Goal: Task Accomplishment & Management: Complete application form

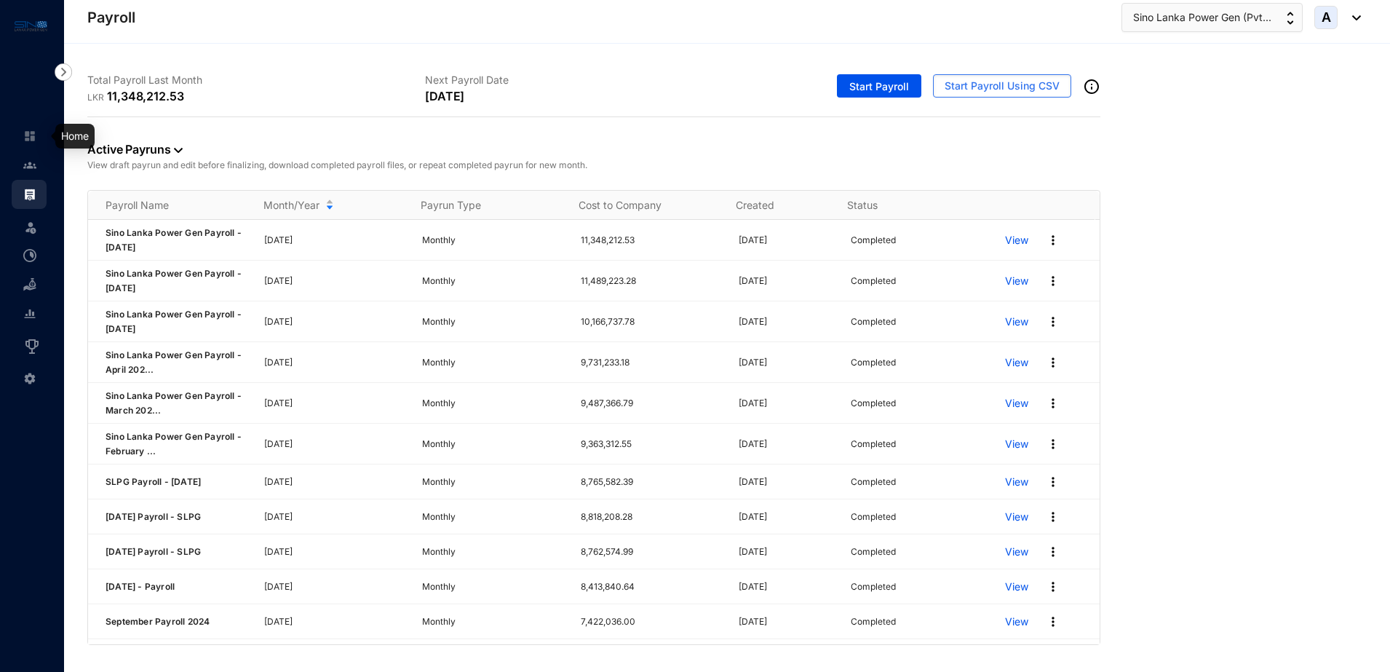
click at [27, 164] on img at bounding box center [29, 165] width 13 height 13
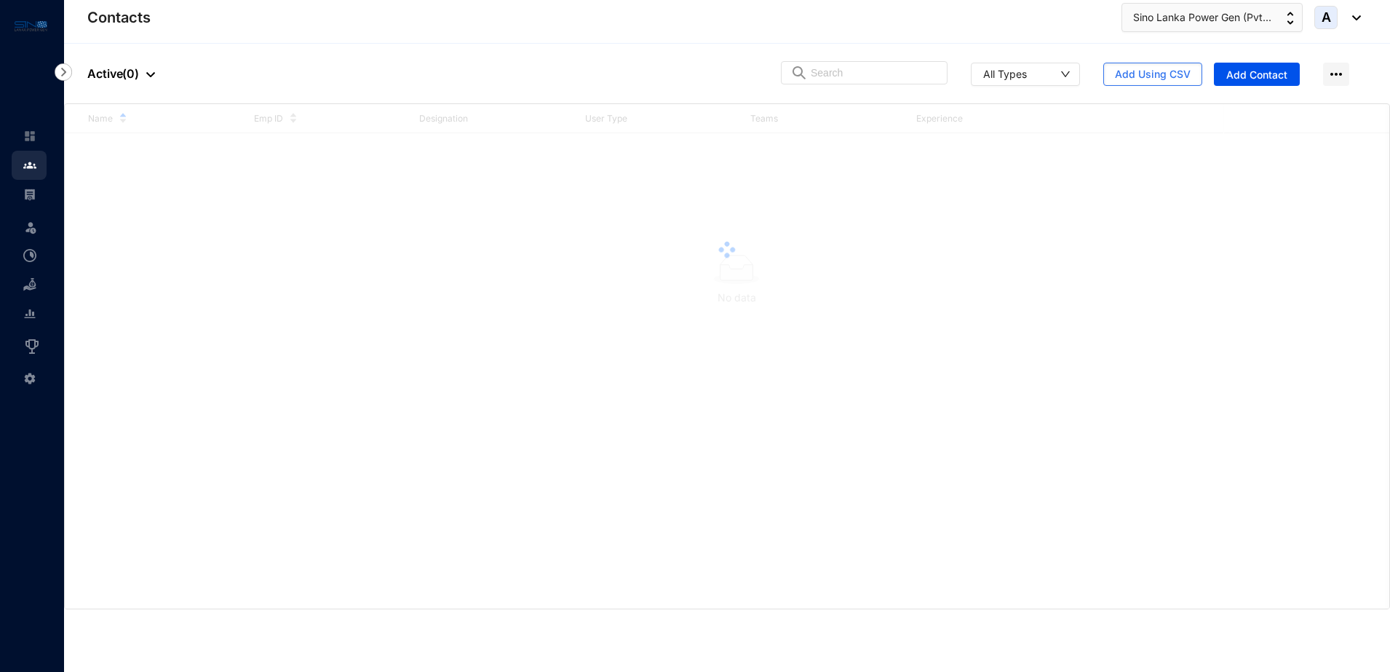
click at [79, 164] on div at bounding box center [727, 249] width 1324 height 291
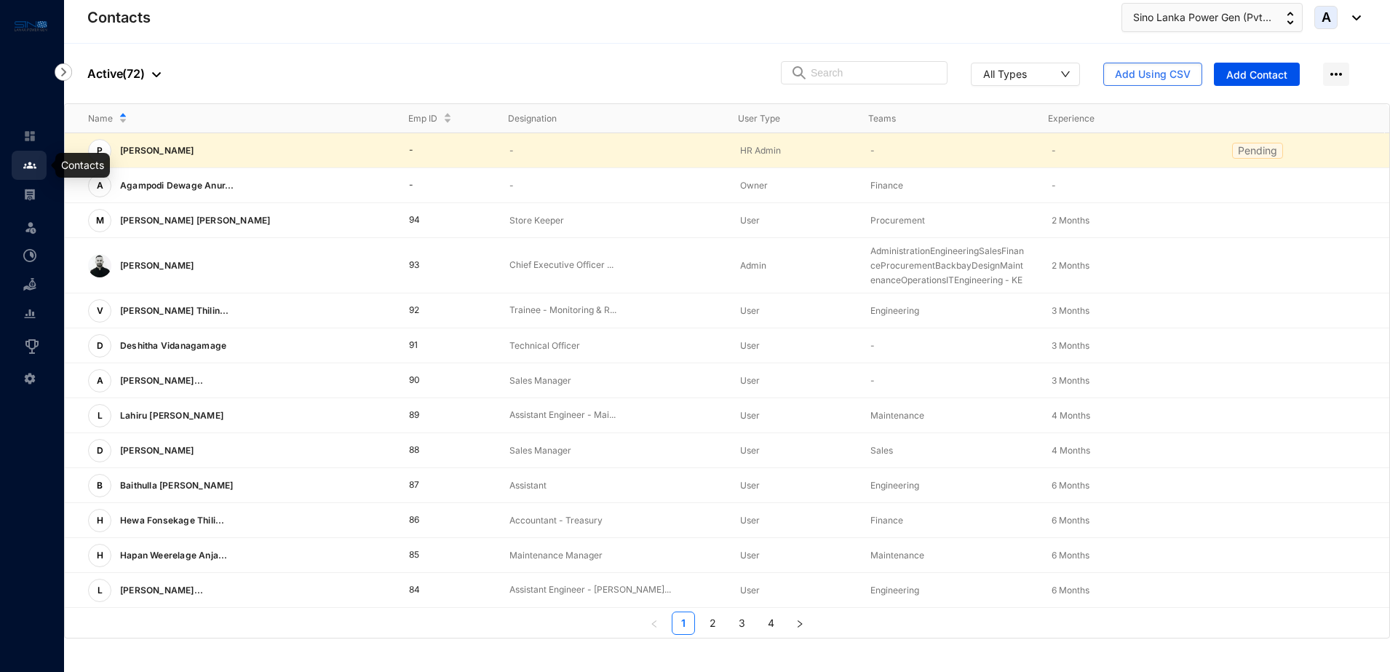
click at [34, 164] on img at bounding box center [29, 165] width 13 height 13
click at [36, 163] on img at bounding box center [29, 165] width 13 height 13
click at [902, 76] on input "text" at bounding box center [873, 73] width 127 height 22
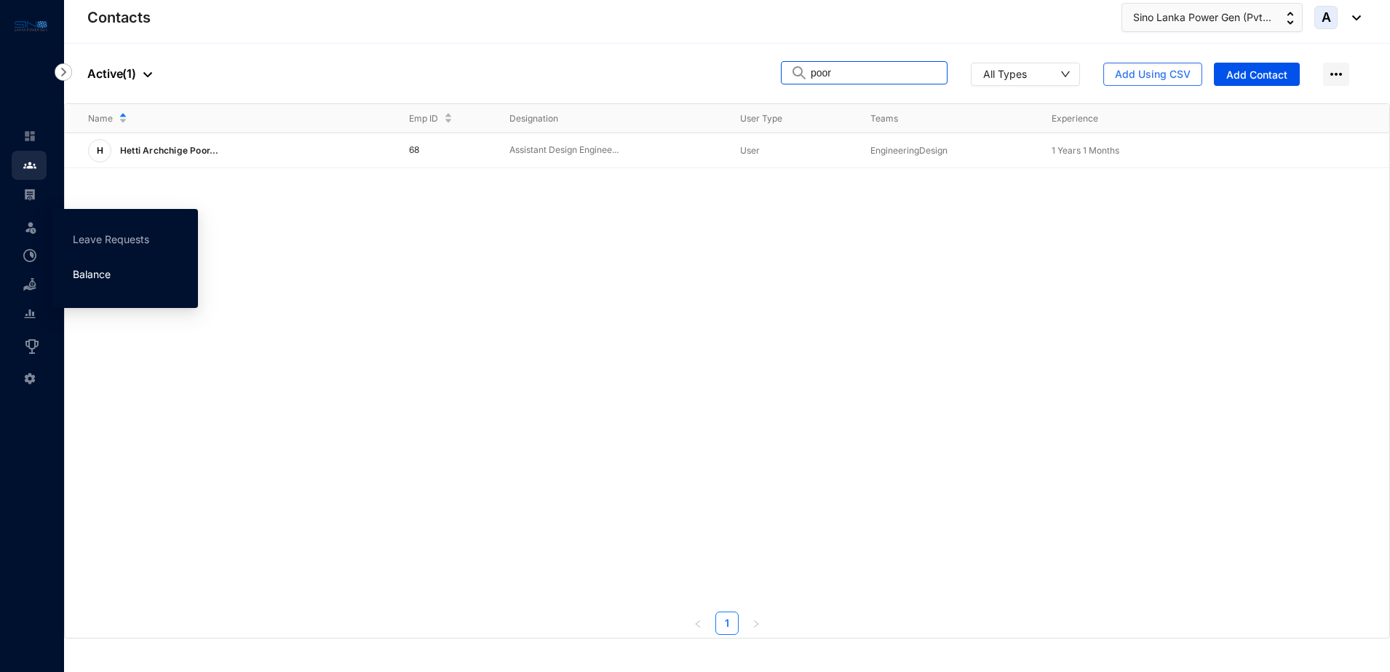
type input "poor"
click at [99, 271] on link "Balance" at bounding box center [92, 274] width 38 height 12
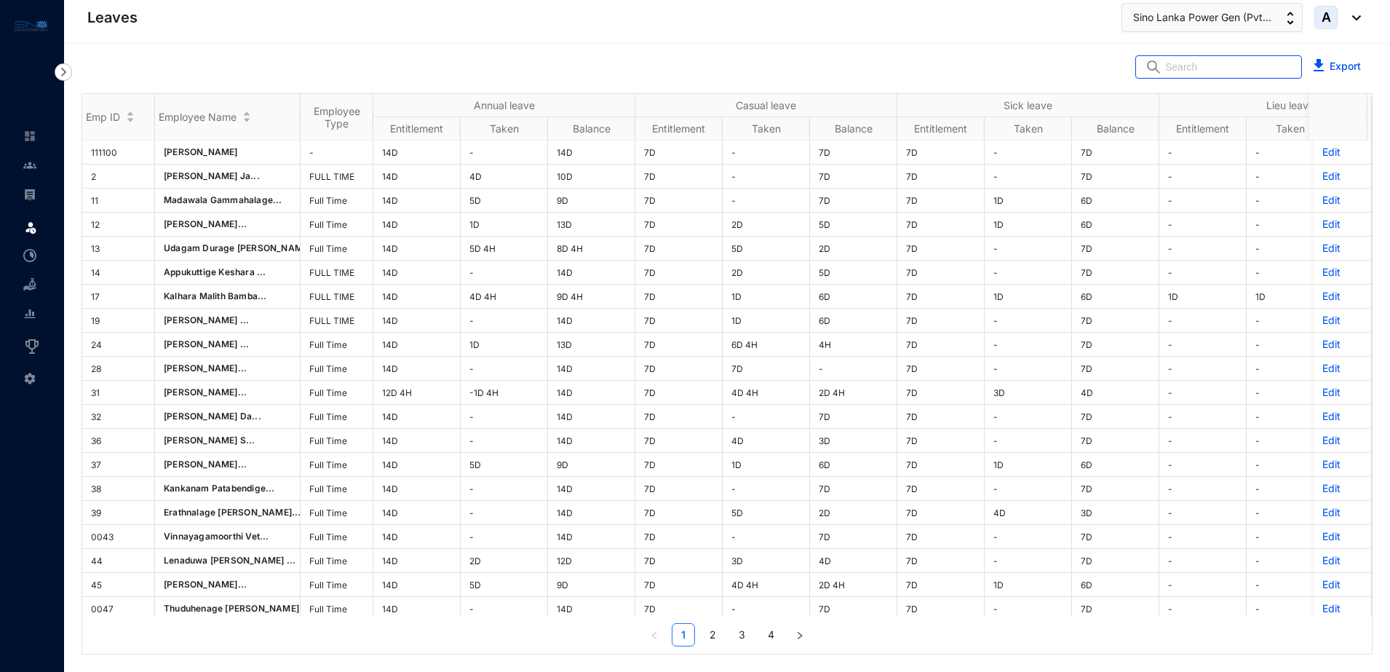
click at [1214, 60] on input "text" at bounding box center [1228, 67] width 127 height 22
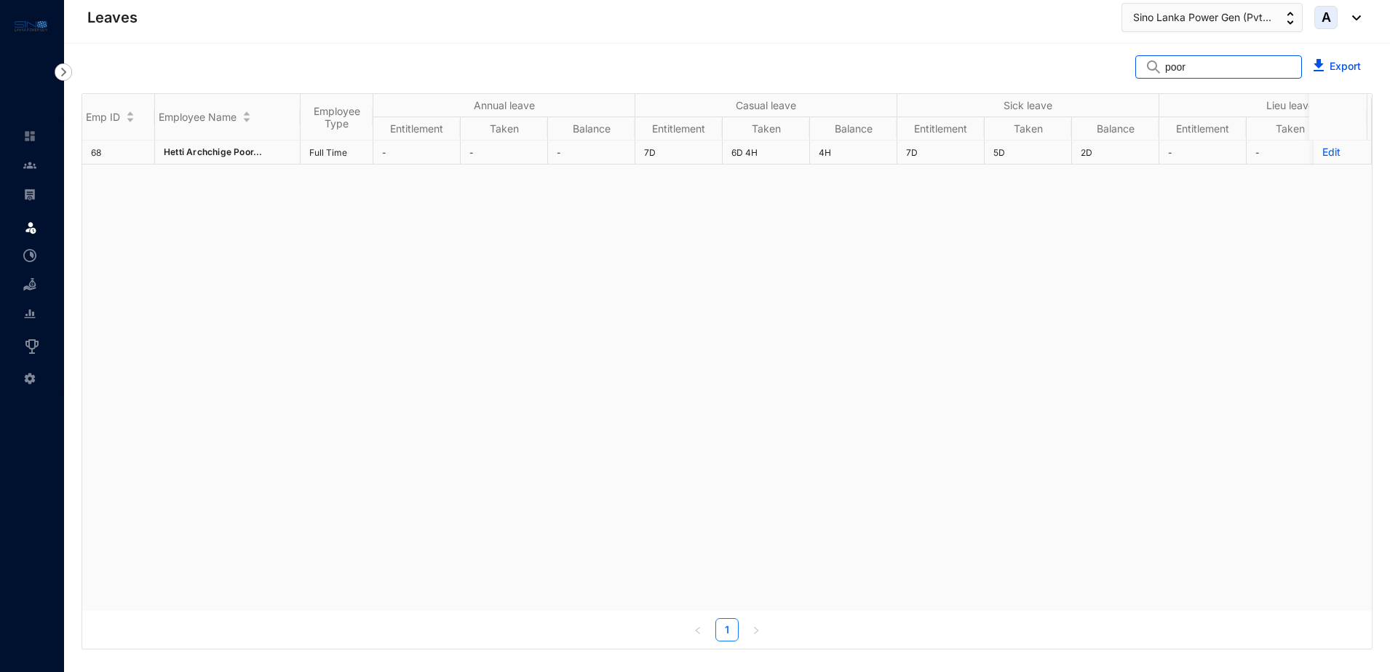
type input "poor"
click at [1322, 151] on p "Edit" at bounding box center [1342, 152] width 40 height 15
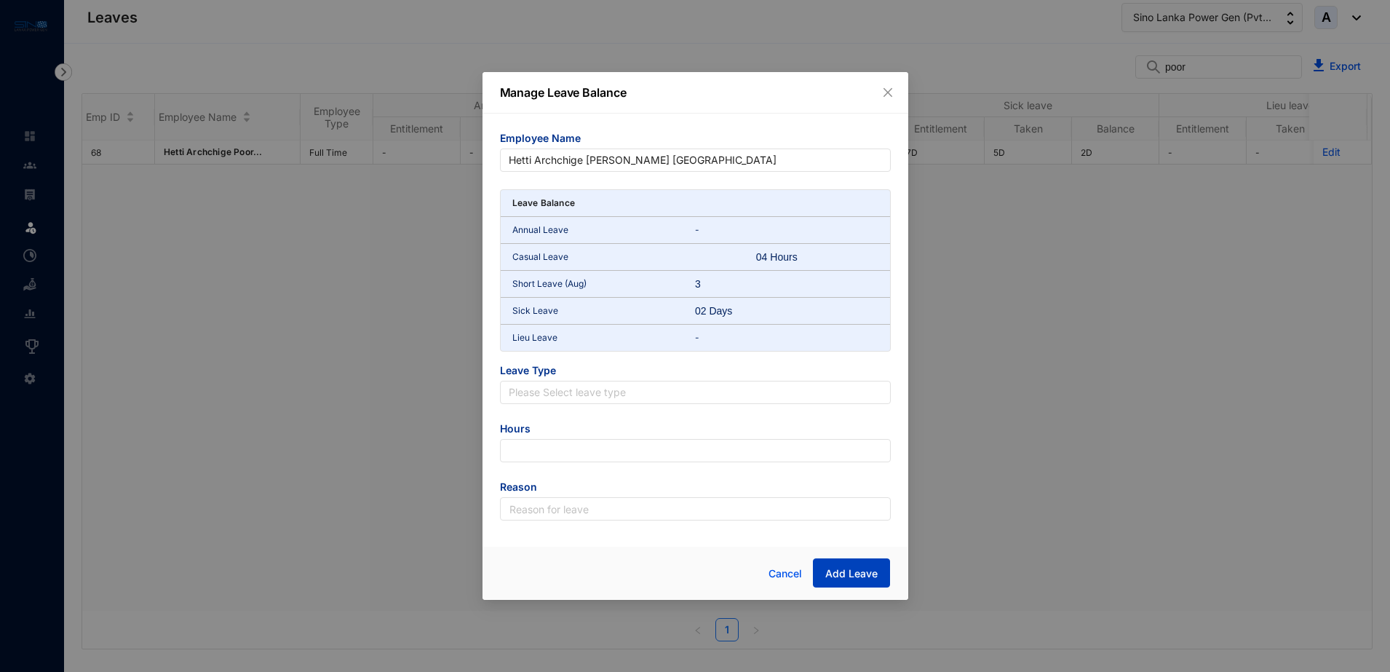
click at [848, 575] on span "Add Leave" at bounding box center [851, 573] width 52 height 15
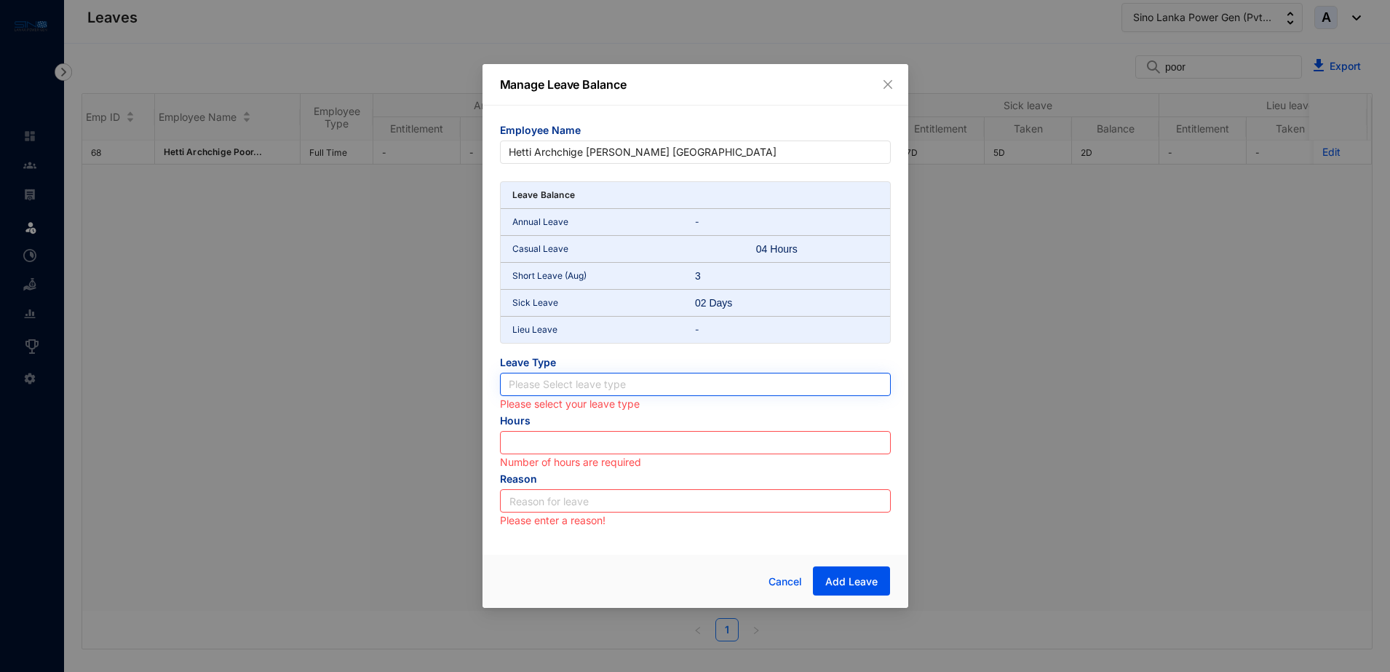
click at [601, 379] on input "search" at bounding box center [695, 384] width 373 height 22
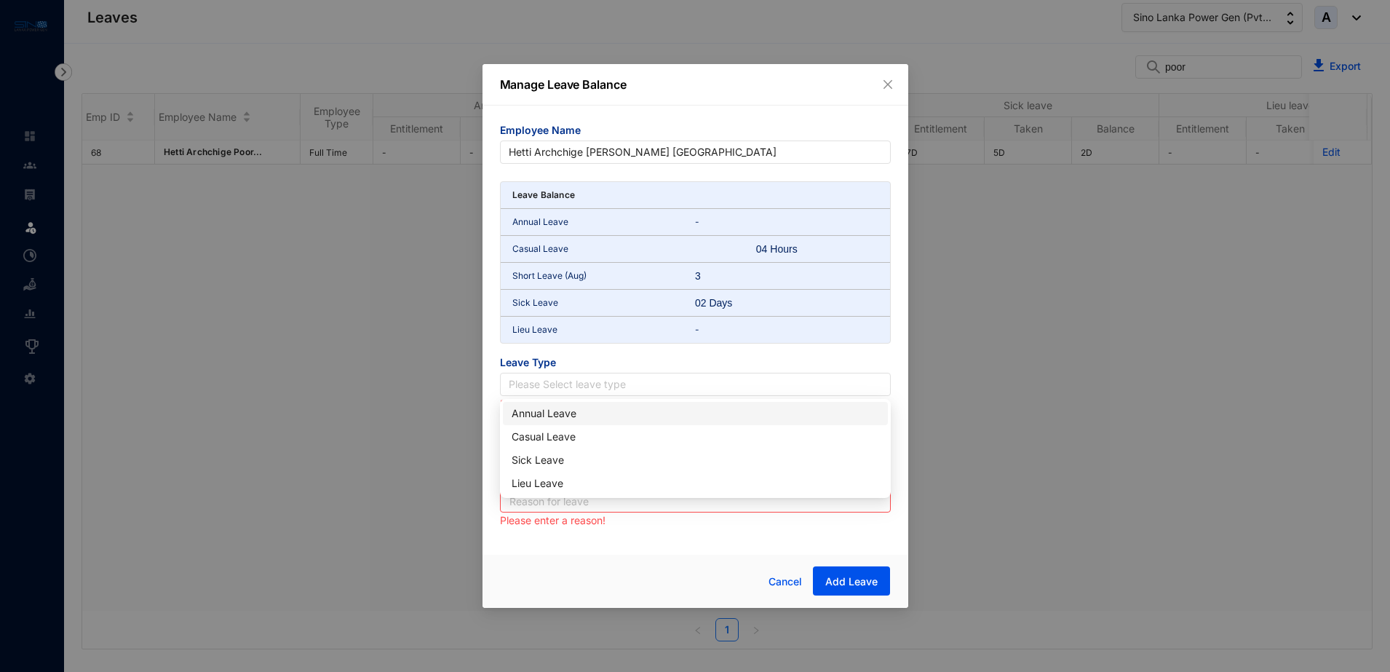
click at [586, 417] on div "Annual Leave" at bounding box center [694, 413] width 367 height 16
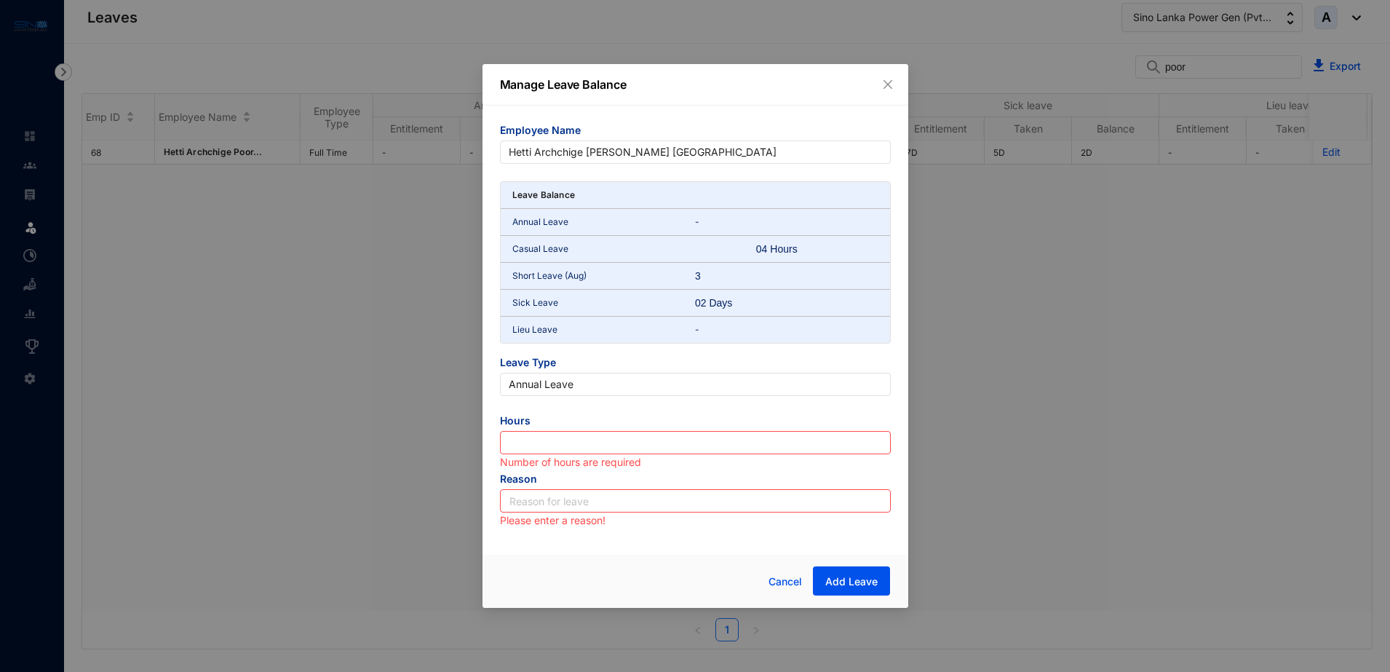
click at [781, 248] on div "04 Hours" at bounding box center [786, 249] width 61 height 15
click at [701, 220] on p "-" at bounding box center [786, 222] width 183 height 15
drag, startPoint x: 701, startPoint y: 220, endPoint x: 696, endPoint y: 359, distance: 139.1
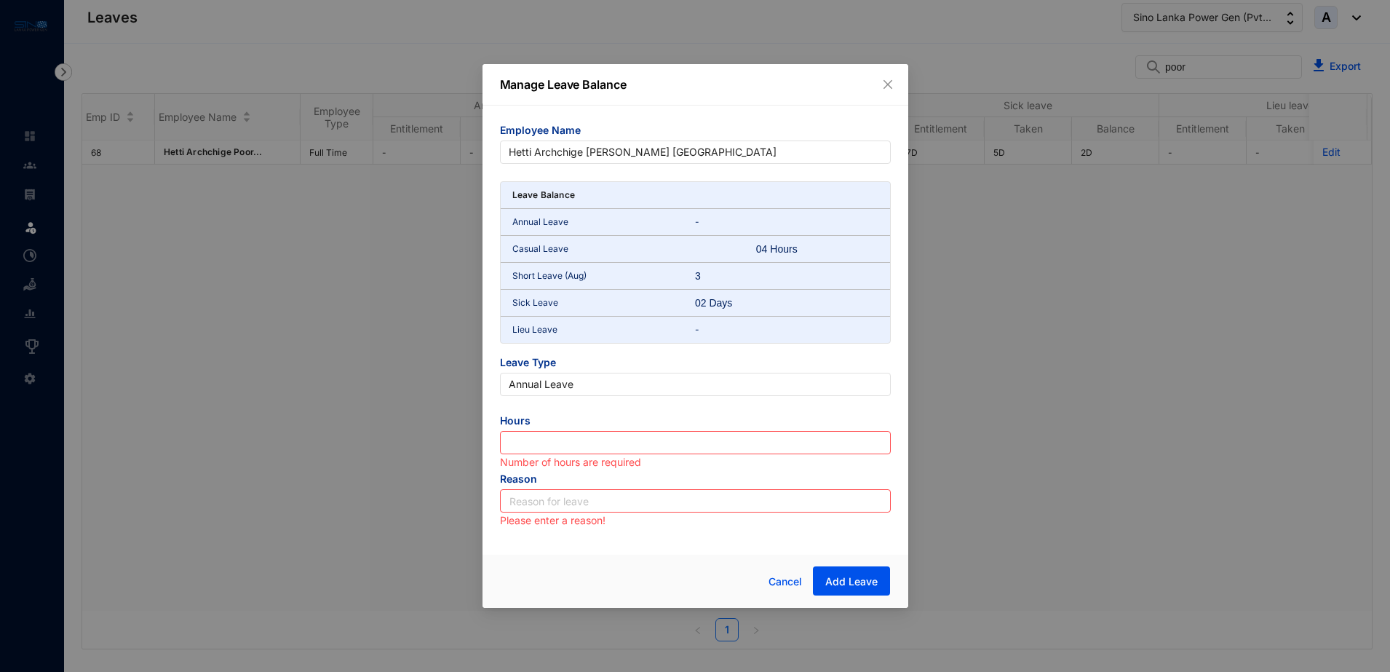
click at [702, 220] on p "-" at bounding box center [786, 222] width 183 height 15
click at [800, 581] on span "Cancel" at bounding box center [784, 581] width 33 height 16
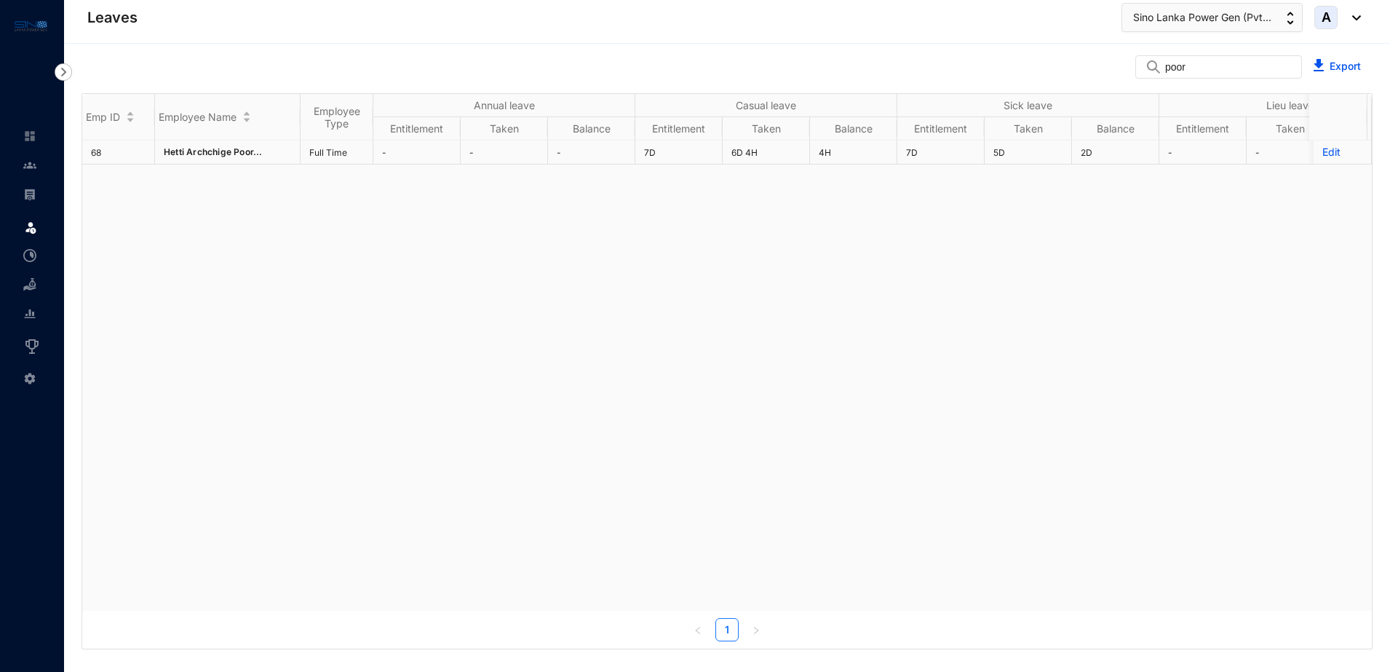
click at [919, 155] on td "7D" at bounding box center [940, 152] width 87 height 24
click at [434, 153] on td "-" at bounding box center [416, 152] width 87 height 24
click at [33, 163] on img at bounding box center [29, 165] width 13 height 13
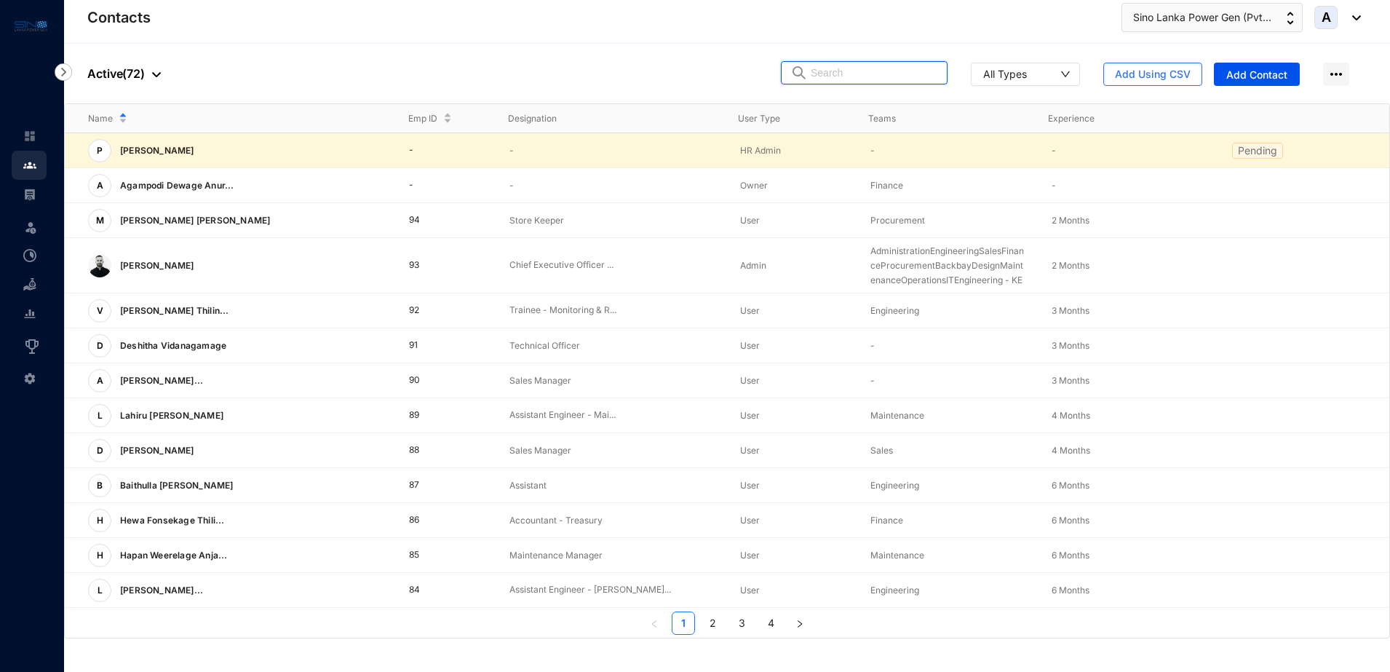
click at [890, 75] on input "text" at bounding box center [873, 73] width 127 height 22
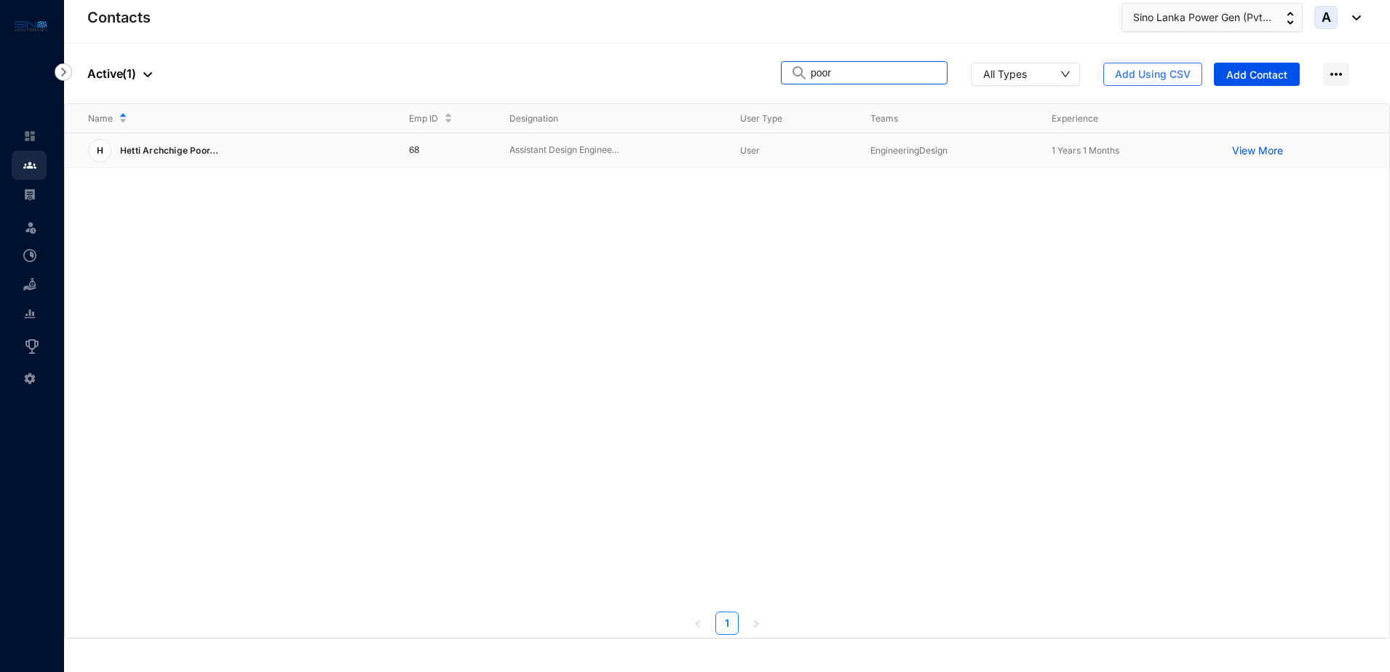
type input "poor"
click at [184, 151] on span "Hetti Archchige Poor..." at bounding box center [169, 150] width 99 height 11
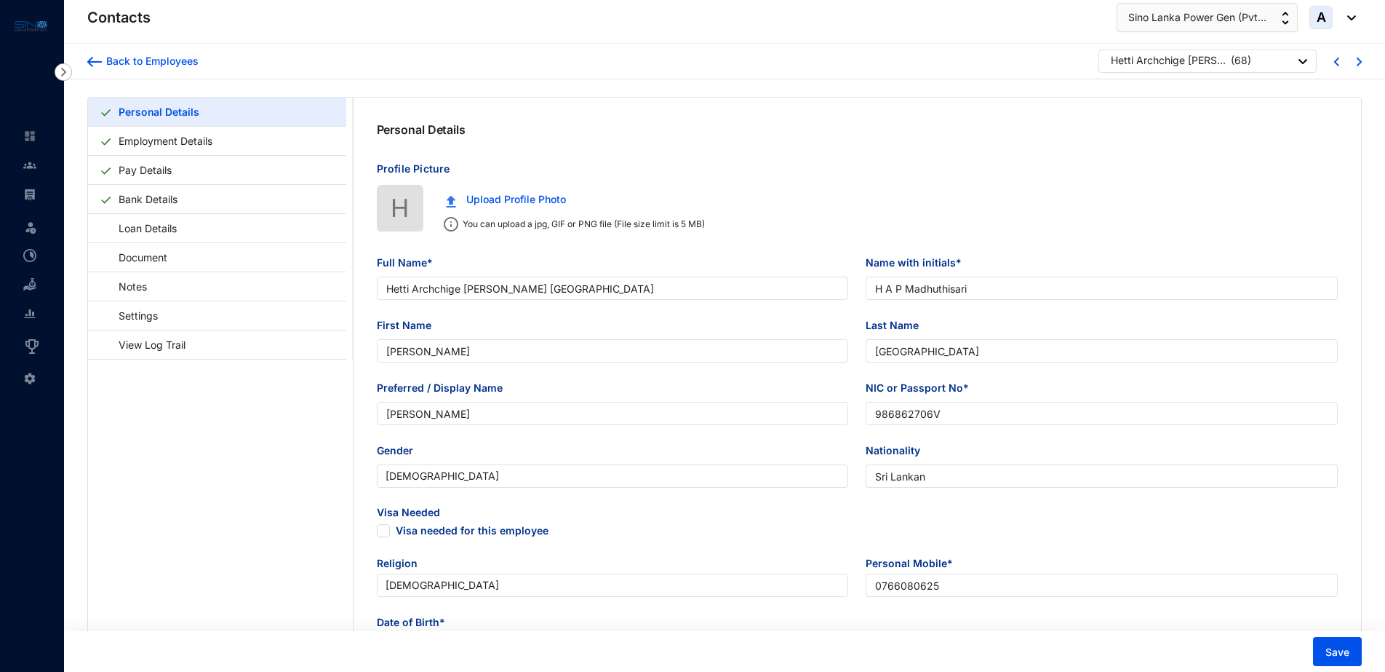
type input "Hetti Archchige [PERSON_NAME] [GEOGRAPHIC_DATA]"
type input "H A P Madhuthisari"
type input "[PERSON_NAME]"
type input "[GEOGRAPHIC_DATA]"
type input "[PERSON_NAME]"
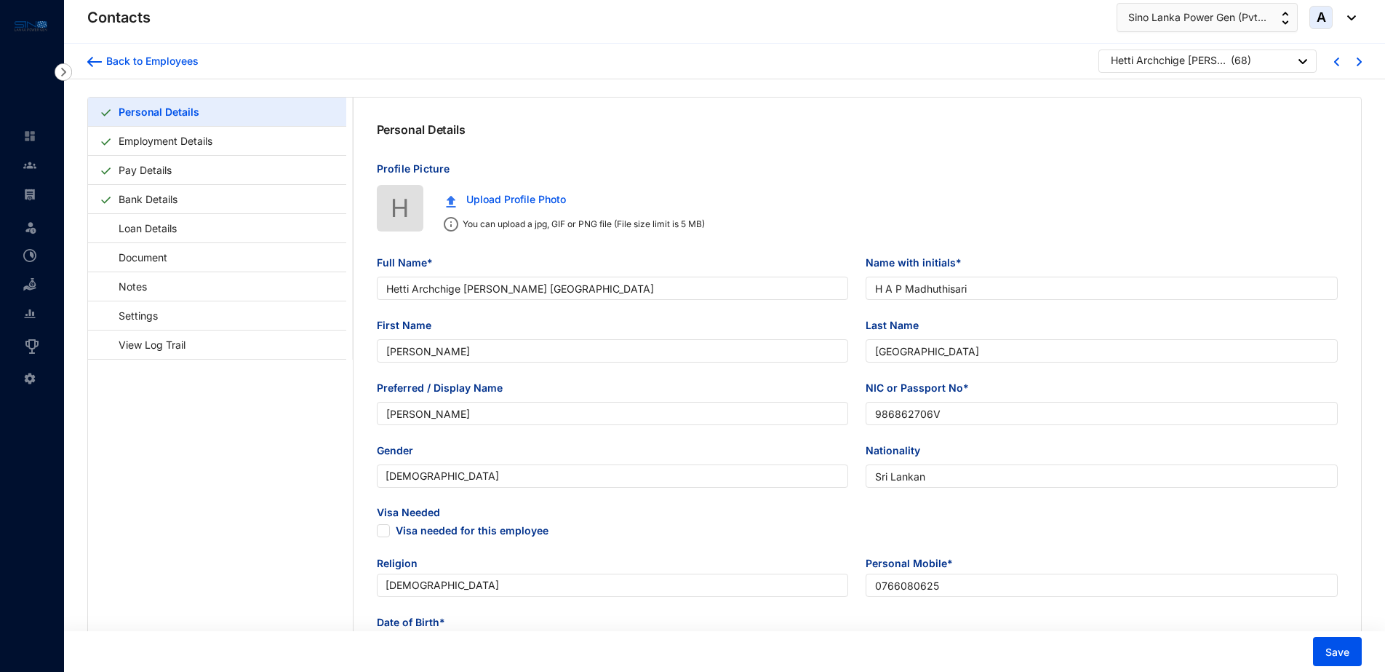
type input "986862706V"
type input "Sri Lankan"
type input "0766080625"
type input "132/1, Modarapilwala, Ruhunu Ridiyagama, [GEOGRAPHIC_DATA]"
checkbox input "true"
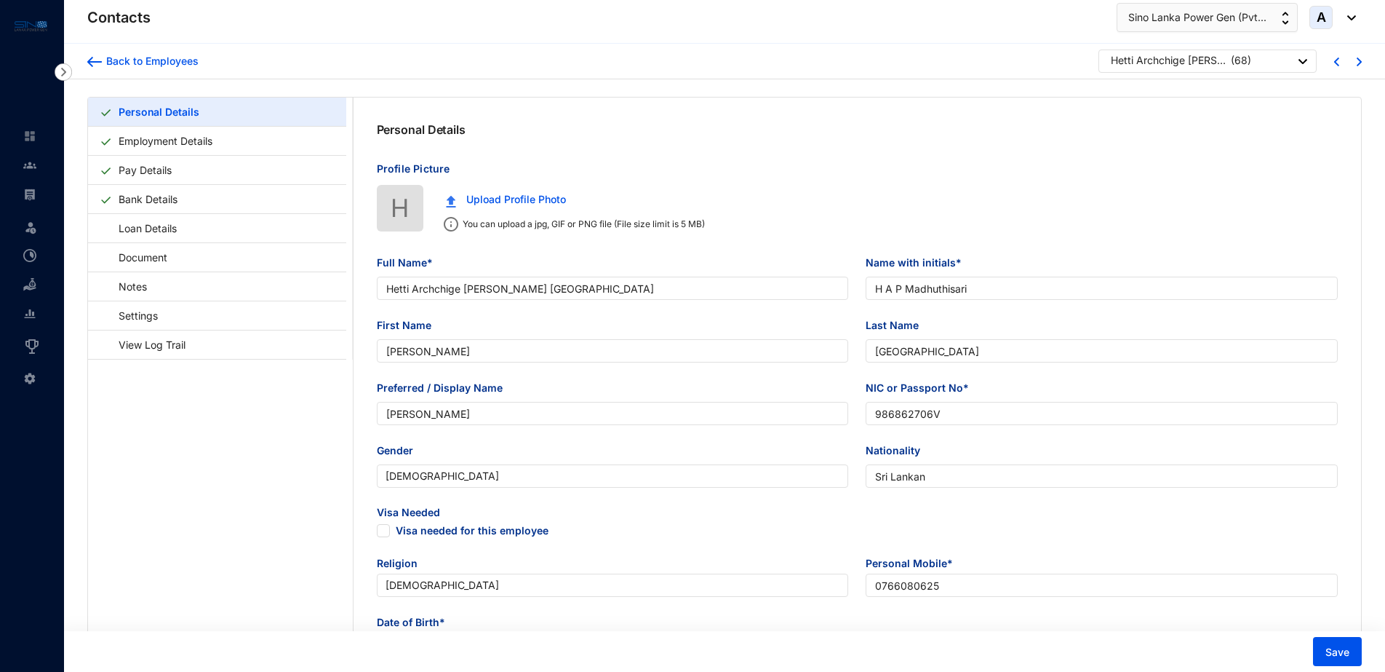
radio input "true"
type input "H A Pemawantha"
type input "Father"
type input "0717183100"
type input "[DATE]"
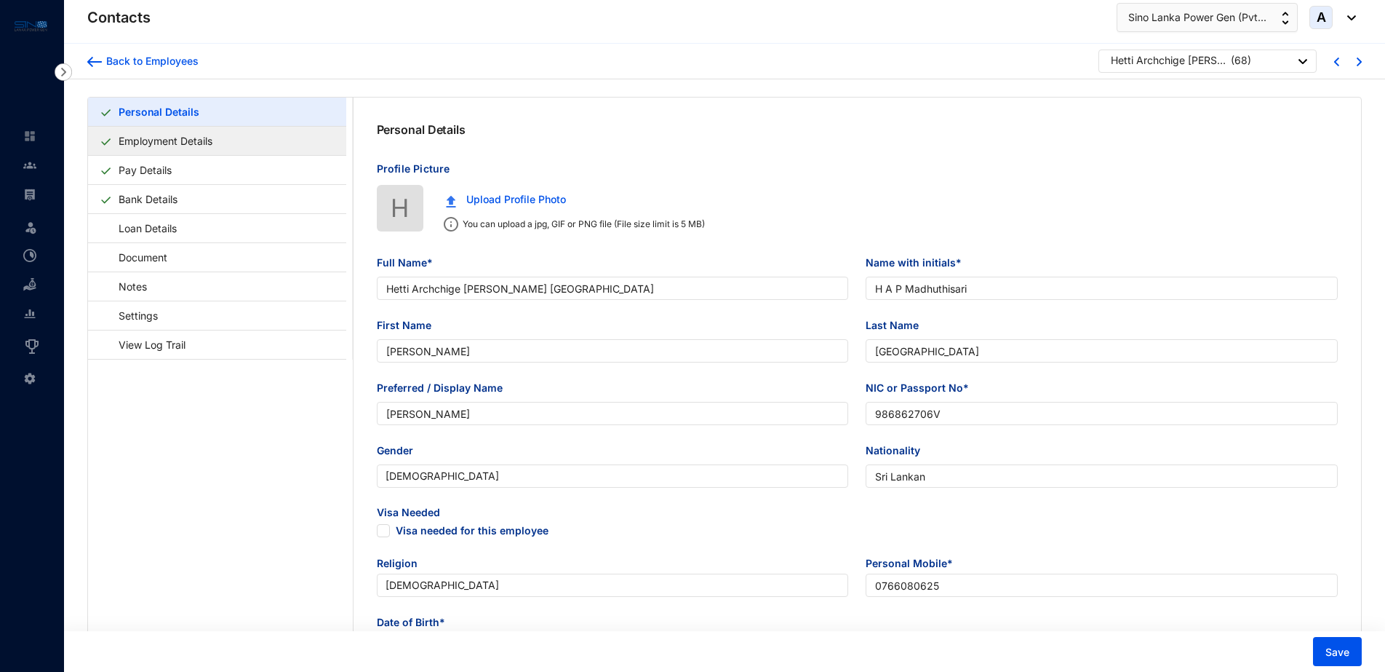
click at [194, 146] on link "Employment Details" at bounding box center [165, 141] width 105 height 30
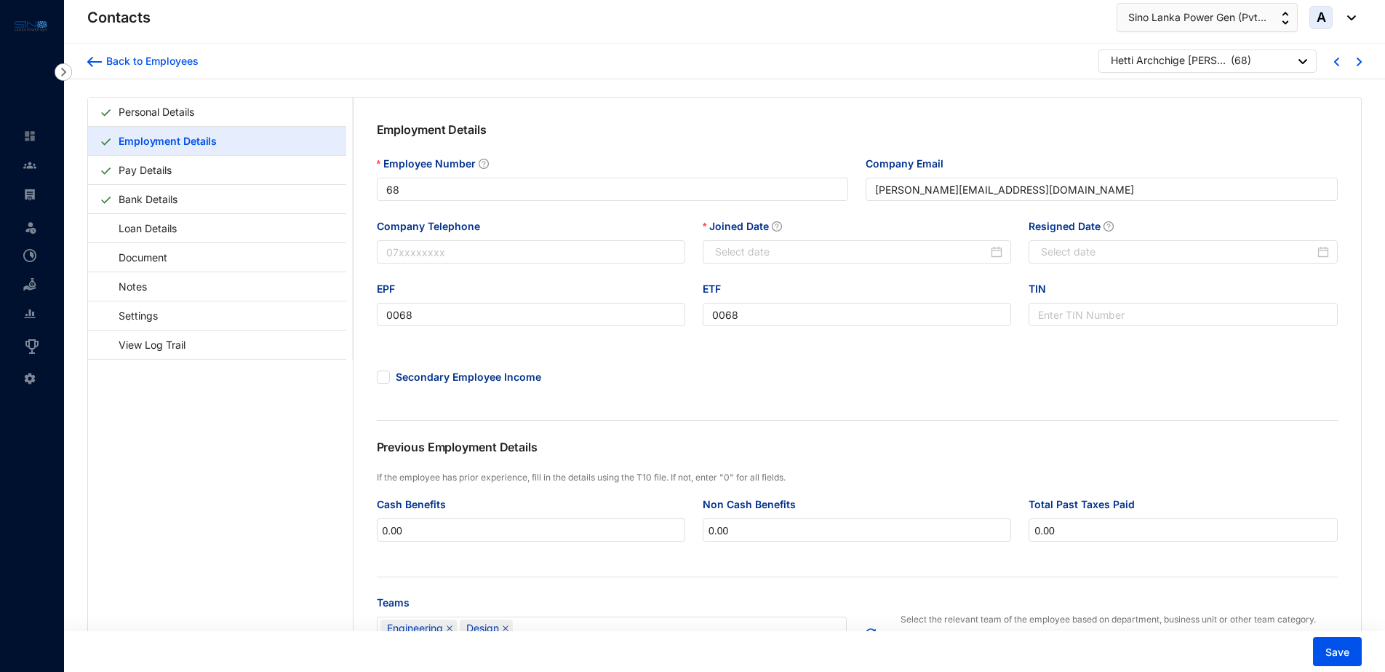
type input "[DATE]"
click at [156, 311] on link "Settings" at bounding box center [131, 315] width 63 height 30
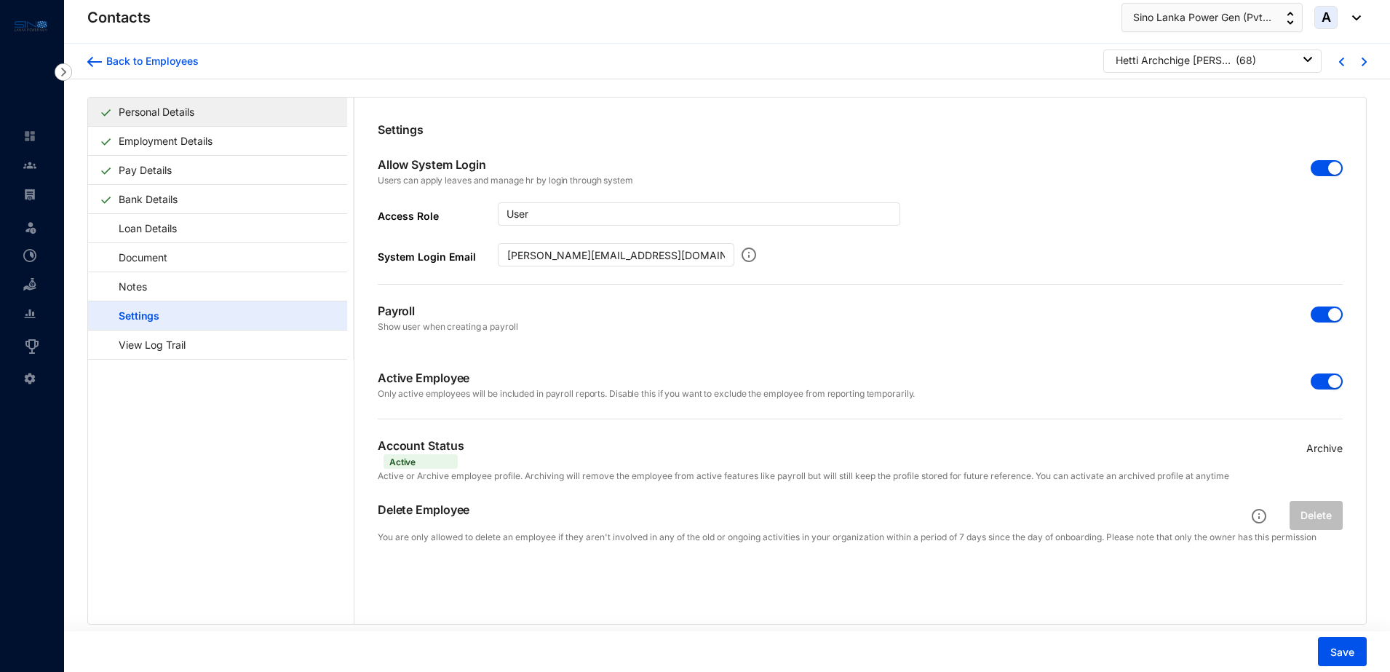
click at [147, 120] on link "Personal Details" at bounding box center [156, 112] width 87 height 30
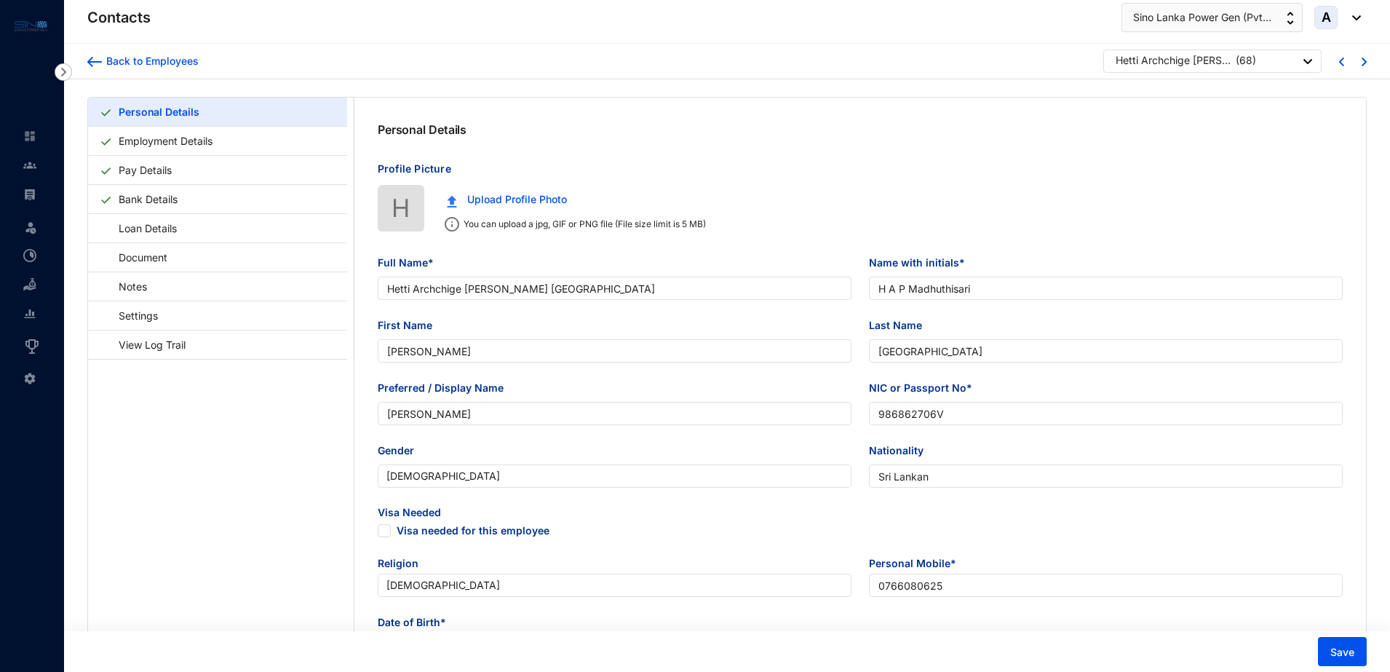
type input "[DATE]"
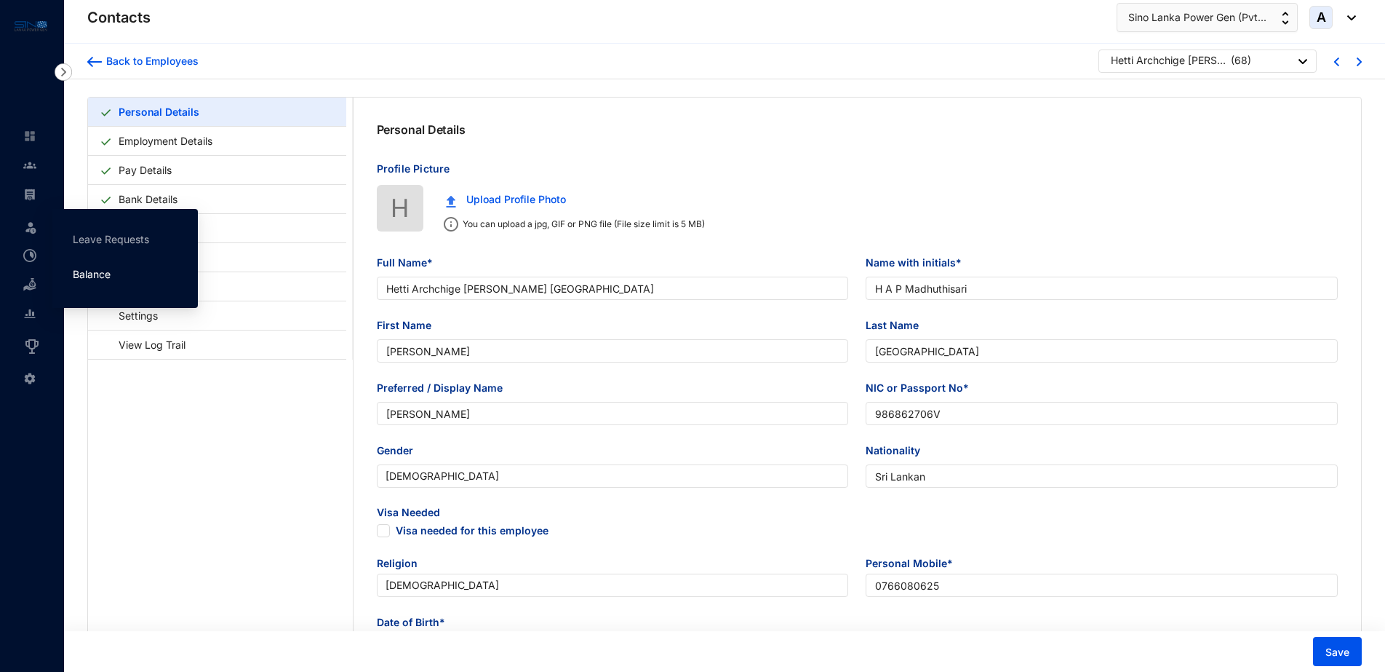
click at [95, 272] on link "Balance" at bounding box center [92, 274] width 38 height 12
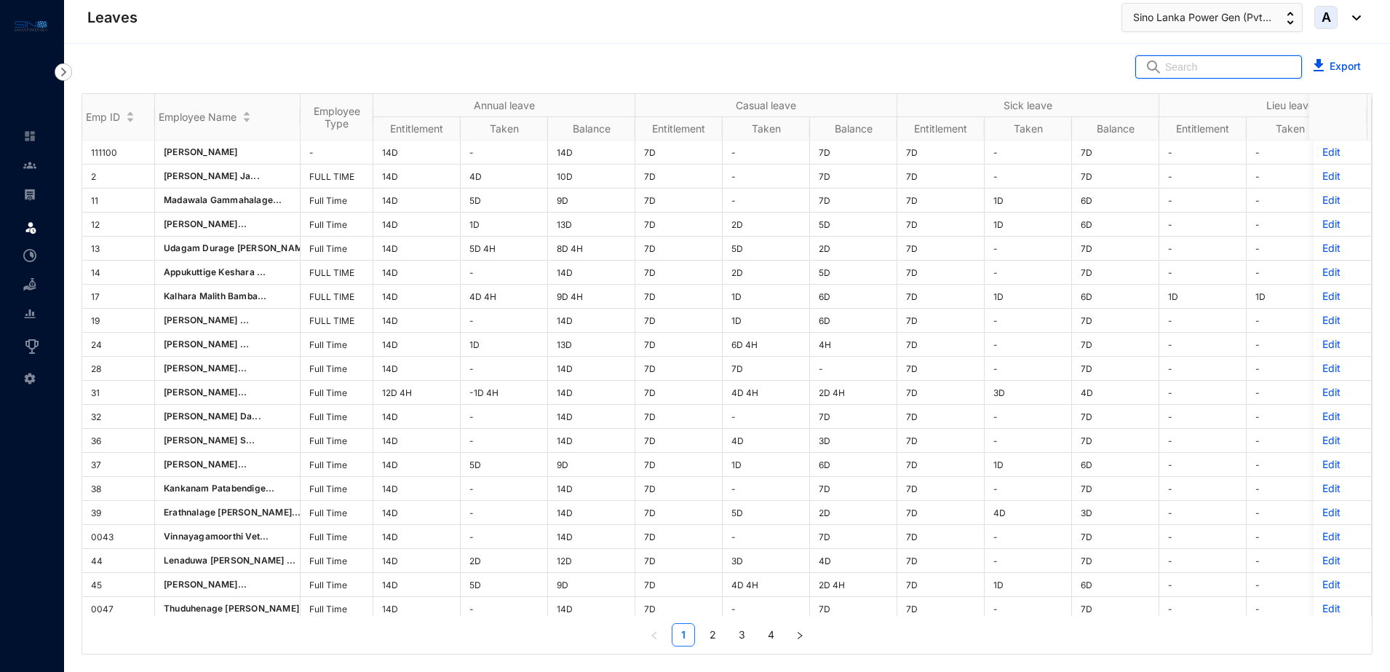
click at [1214, 71] on input "text" at bounding box center [1228, 67] width 127 height 22
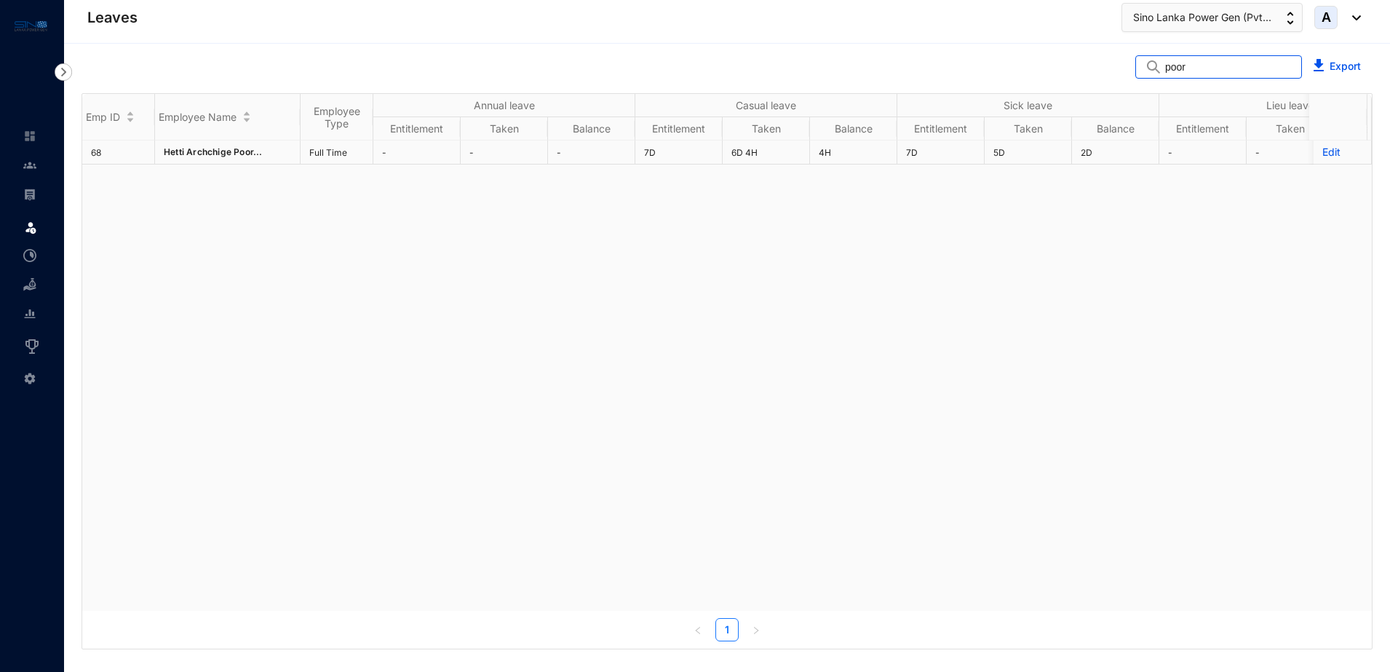
type input "poor"
click at [1322, 151] on p "Edit" at bounding box center [1342, 152] width 40 height 15
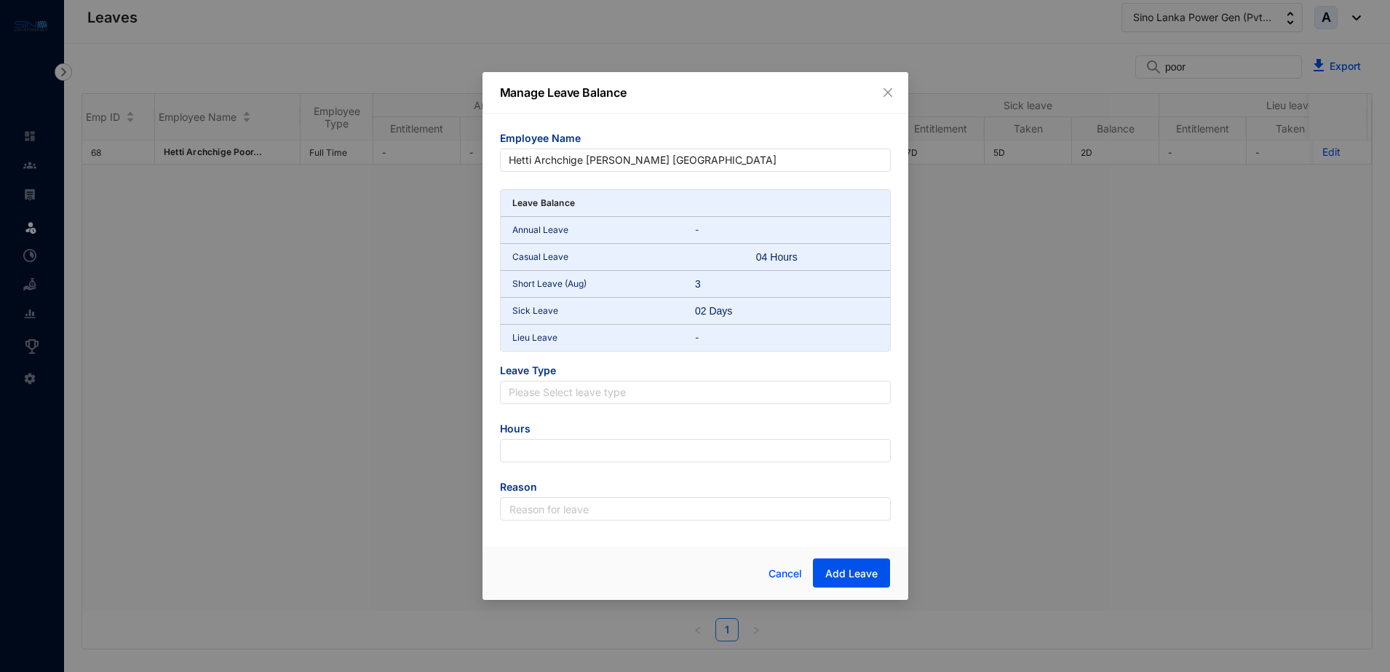
click at [693, 234] on p "Annual Leave" at bounding box center [603, 230] width 183 height 15
click at [693, 233] on p "Annual Leave" at bounding box center [603, 230] width 183 height 15
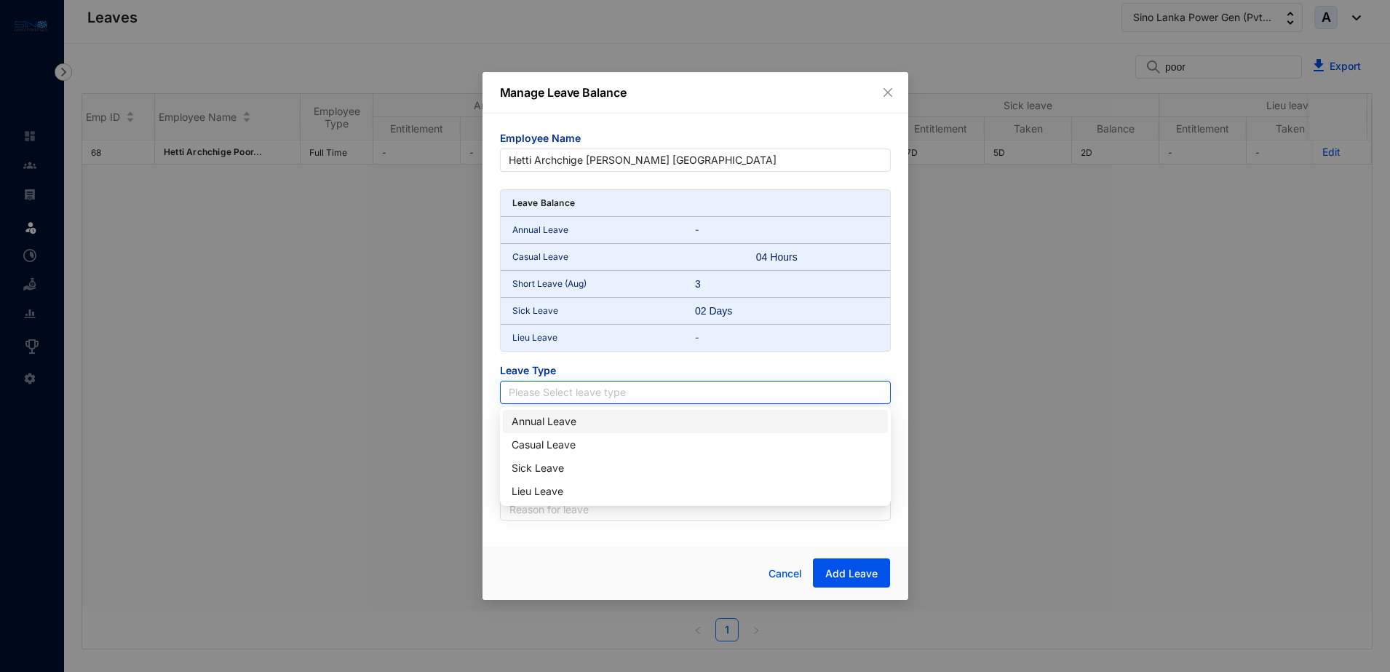
click at [632, 397] on input "search" at bounding box center [695, 392] width 373 height 22
click at [602, 421] on div "Annual Leave" at bounding box center [694, 421] width 367 height 16
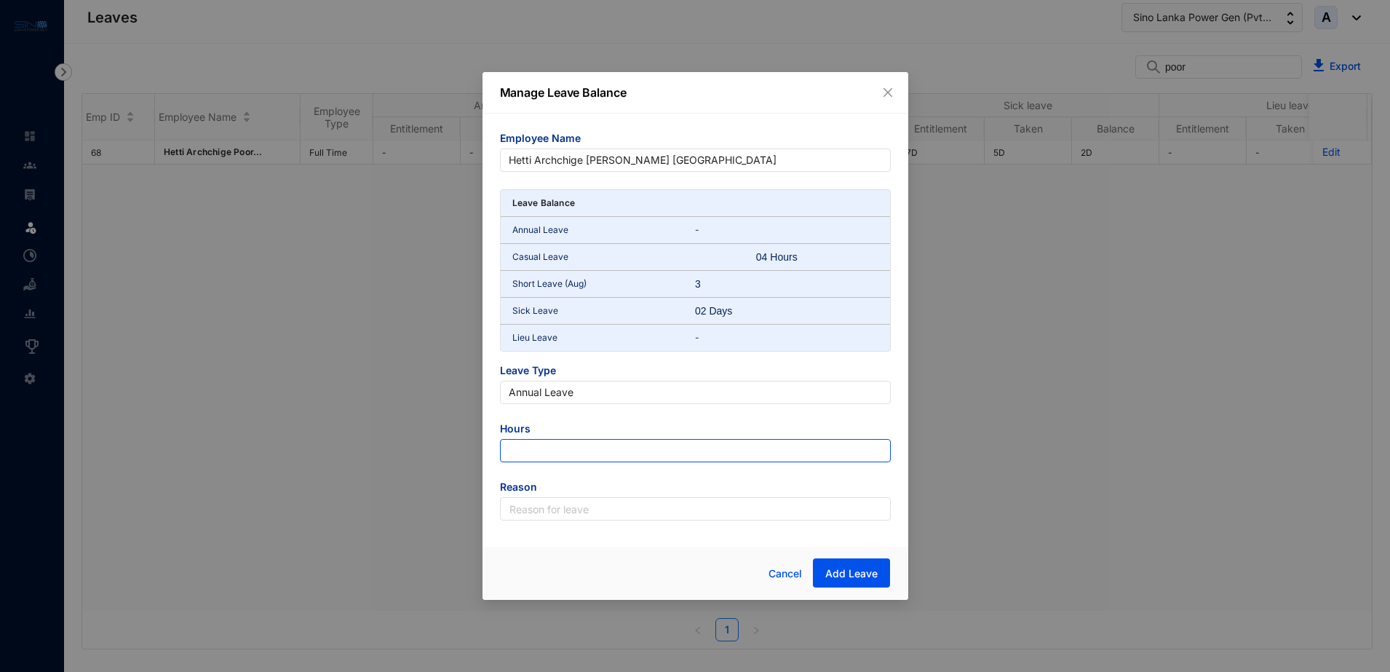
click at [633, 447] on input "number" at bounding box center [695, 450] width 391 height 23
click at [877, 450] on input "1" at bounding box center [695, 450] width 391 height 23
click at [877, 450] on input "2" at bounding box center [695, 450] width 391 height 23
type input "3"
click at [877, 450] on input "3" at bounding box center [695, 450] width 391 height 23
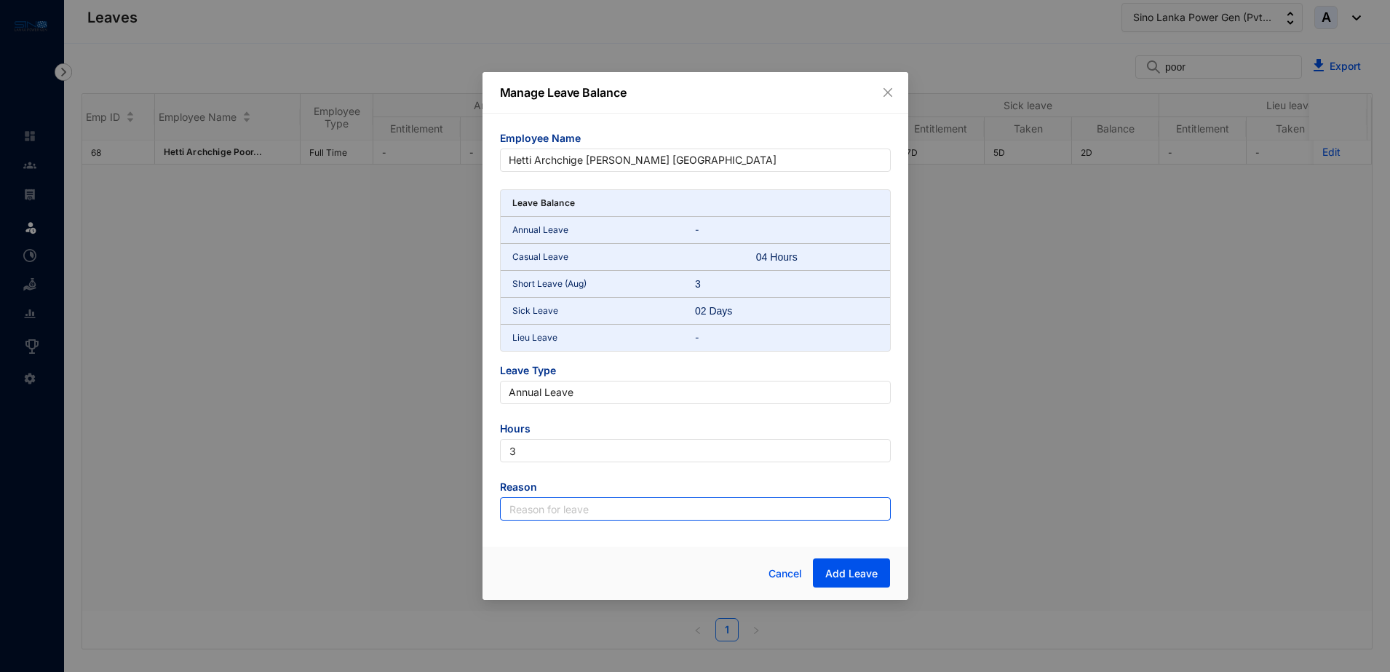
click at [733, 506] on input "text" at bounding box center [695, 508] width 391 height 23
